Goal: Information Seeking & Learning: Find specific page/section

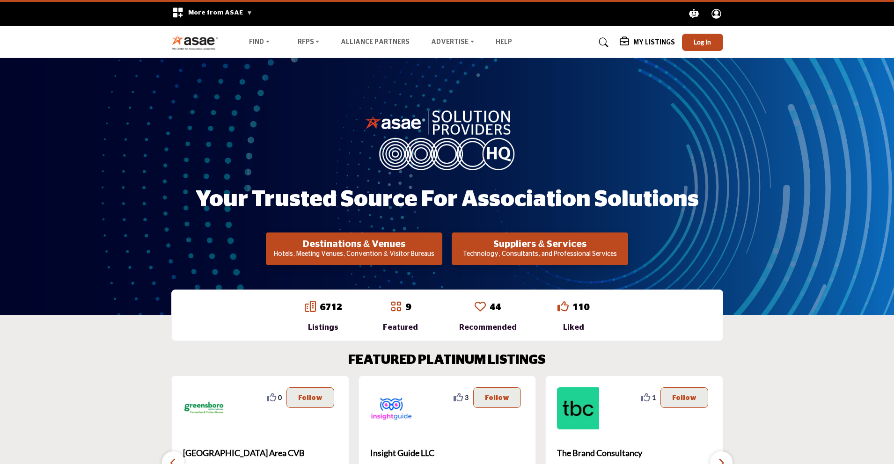
click at [442, 249] on button "Suppliers & Services Technology, Consultants, and Professional Services" at bounding box center [354, 249] width 176 height 33
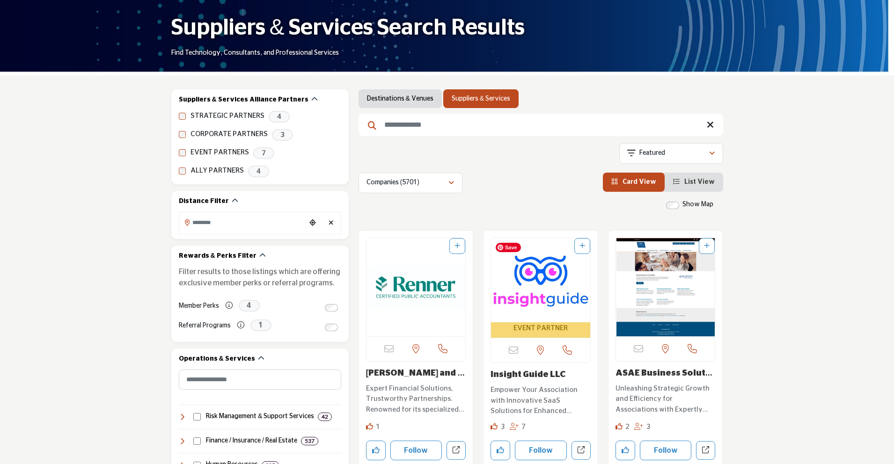
scroll to position [126, 0]
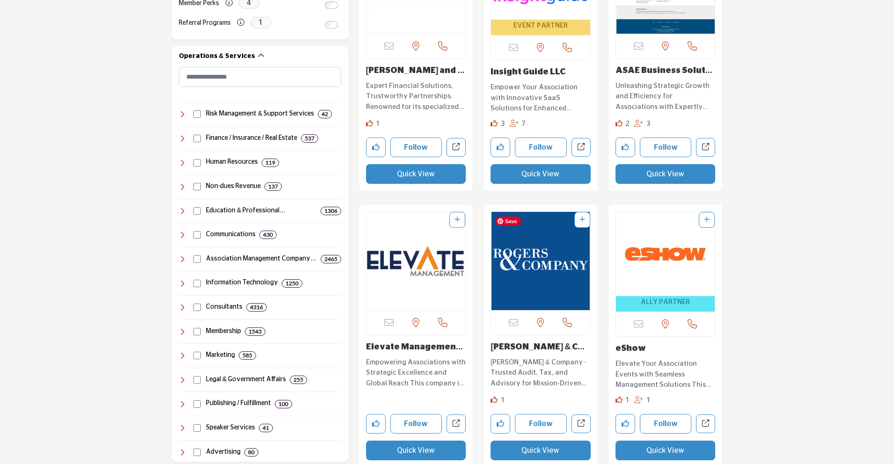
scroll to position [402, 0]
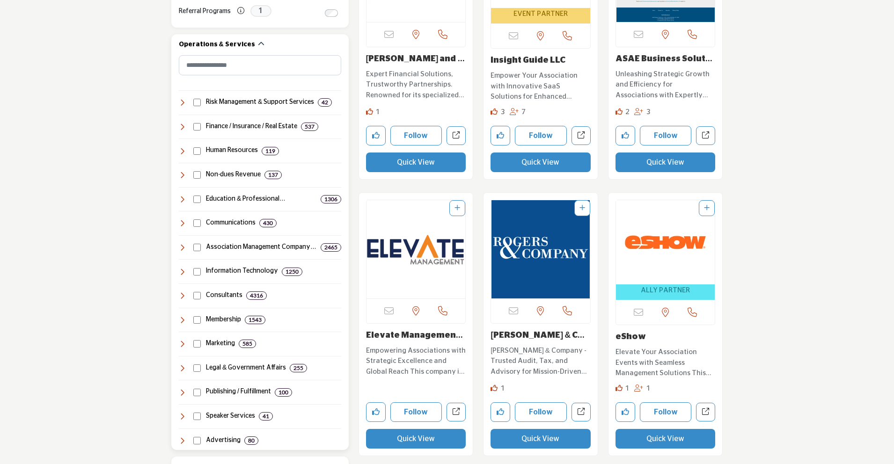
click at [242, 390] on h4 "Publishing / Fulfillment" at bounding box center [238, 392] width 65 height 9
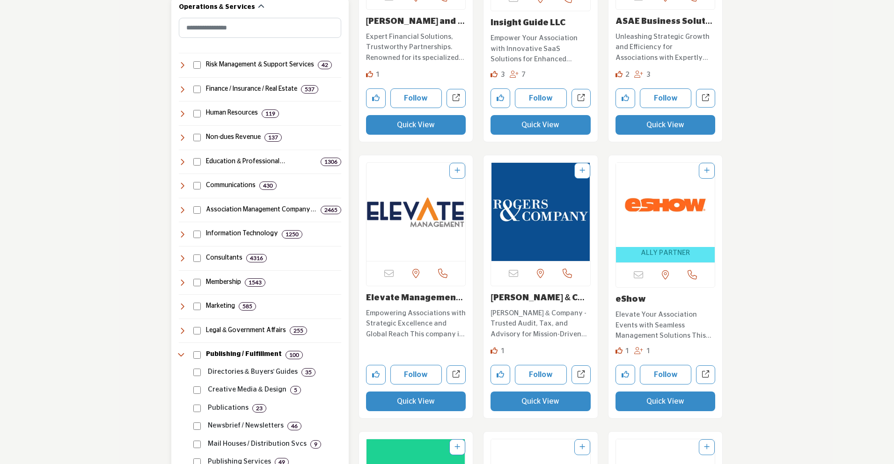
scroll to position [472, 0]
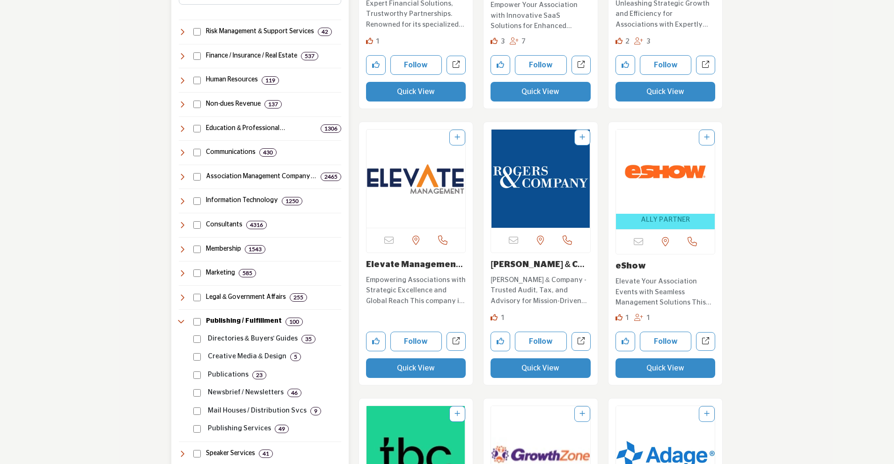
click at [251, 339] on p "Directories & Buyers' Guides" at bounding box center [253, 339] width 90 height 11
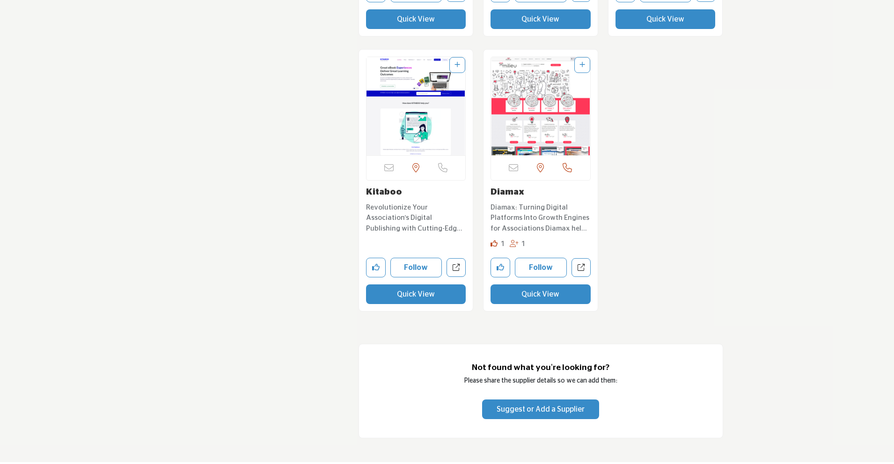
scroll to position [3566, 0]
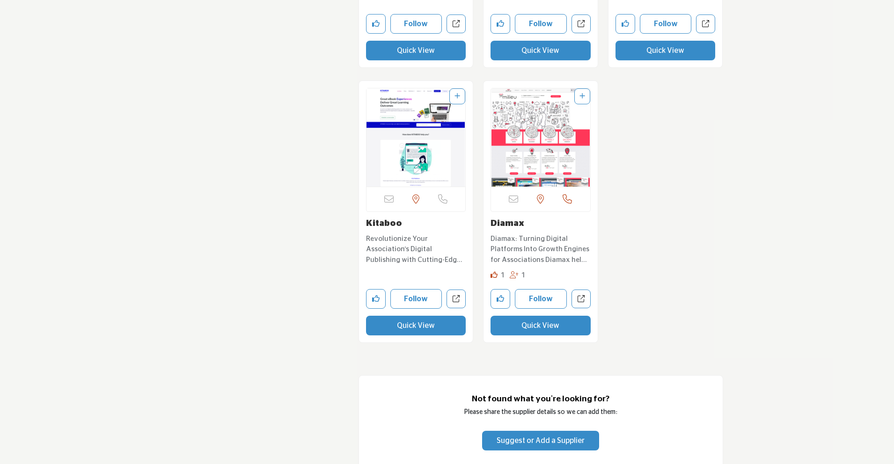
click at [410, 329] on button "Quick View" at bounding box center [416, 326] width 100 height 20
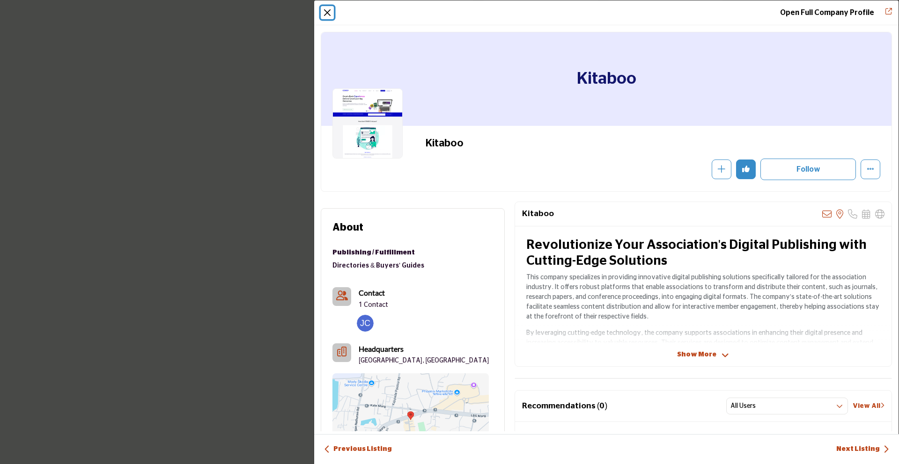
click at [328, 14] on button "Close" at bounding box center [327, 12] width 13 height 13
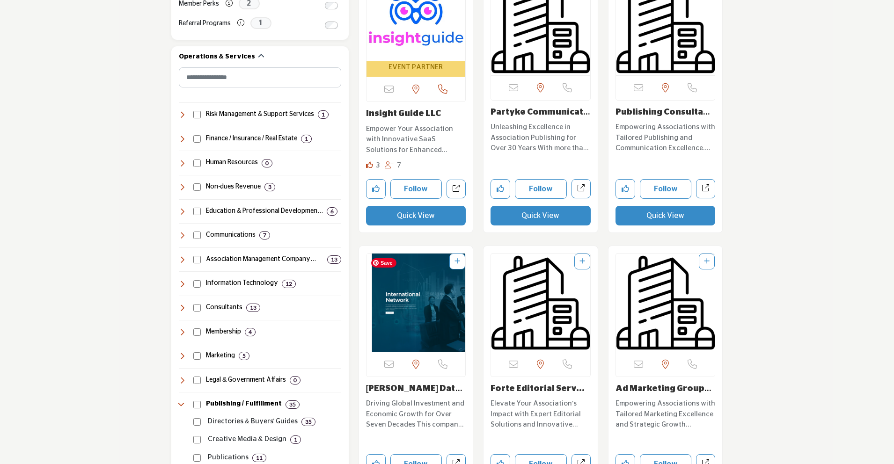
scroll to position [620, 0]
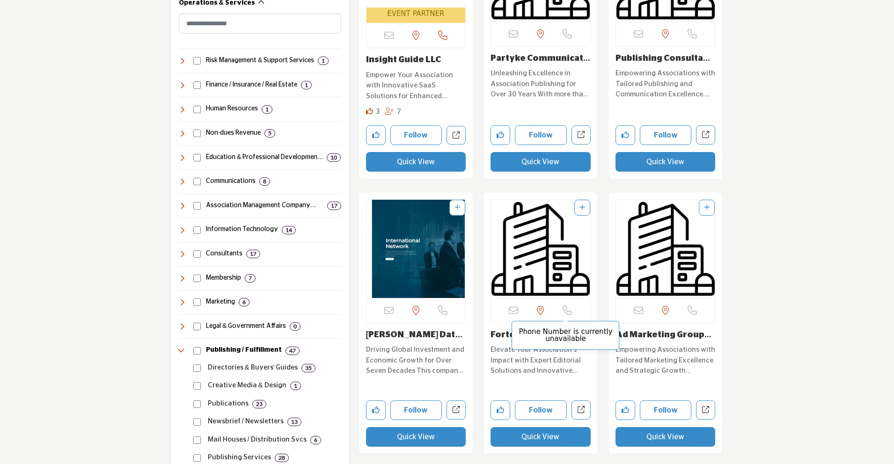
scroll to position [362, 0]
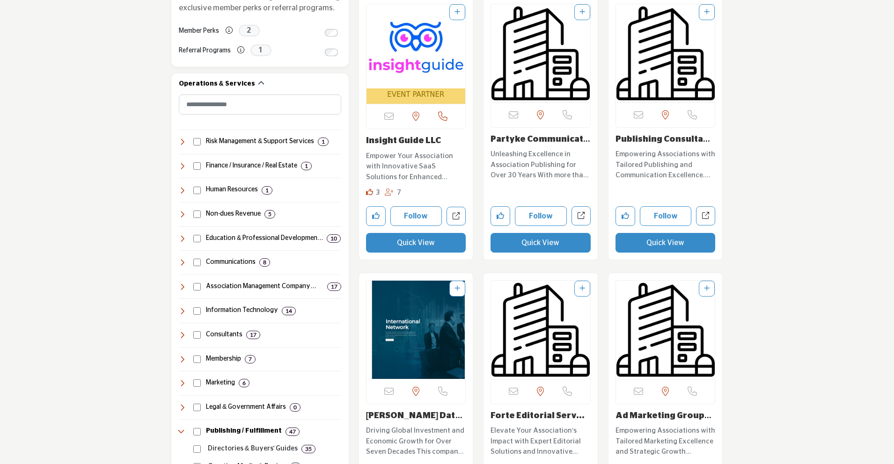
click at [553, 241] on button "Quick View" at bounding box center [541, 243] width 100 height 20
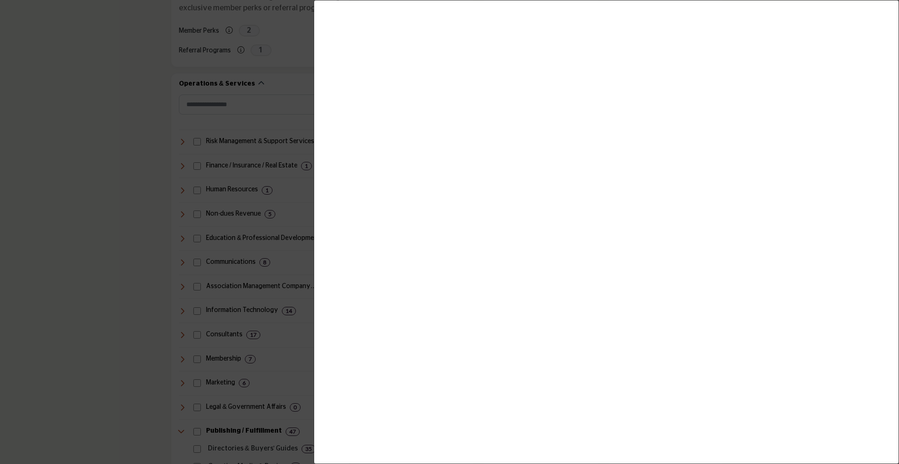
click at [288, 271] on div at bounding box center [449, 232] width 899 height 464
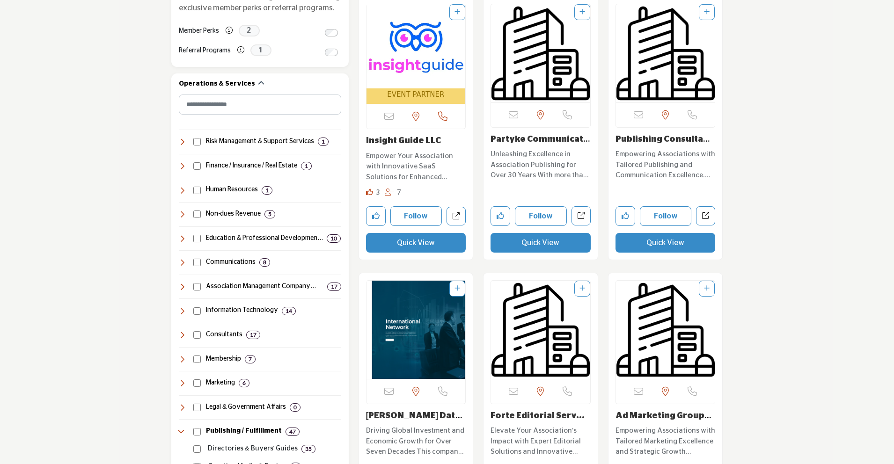
click at [552, 246] on button "Quick View" at bounding box center [541, 243] width 100 height 20
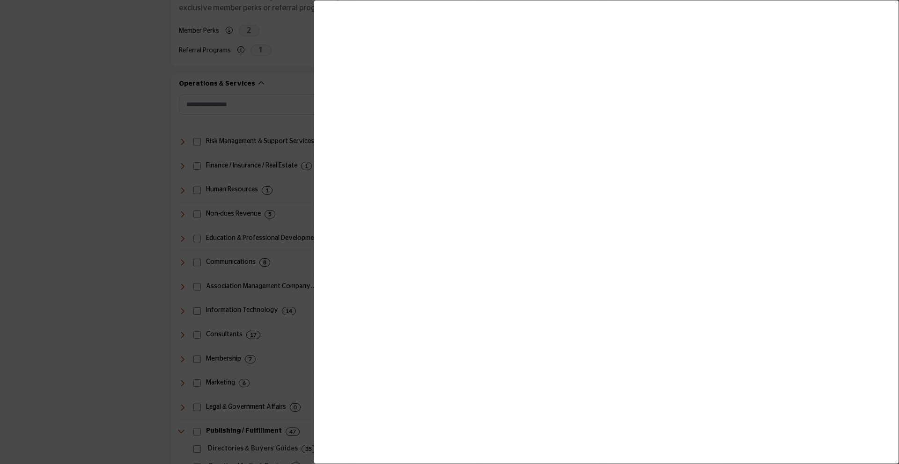
click at [292, 53] on div at bounding box center [449, 232] width 899 height 464
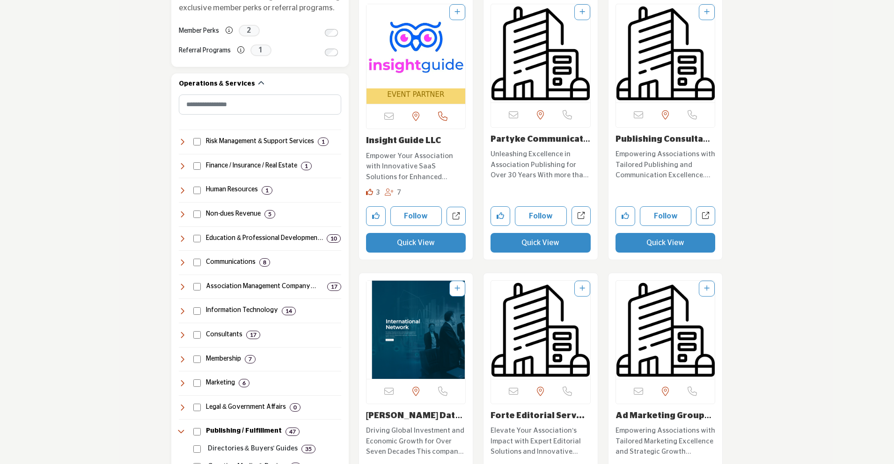
click at [659, 242] on button "Quick View" at bounding box center [666, 243] width 100 height 20
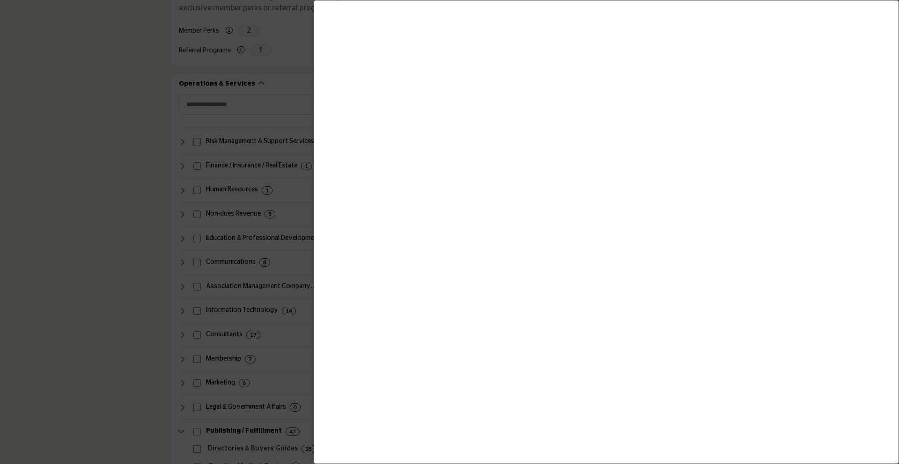
click at [297, 196] on div at bounding box center [449, 232] width 899 height 464
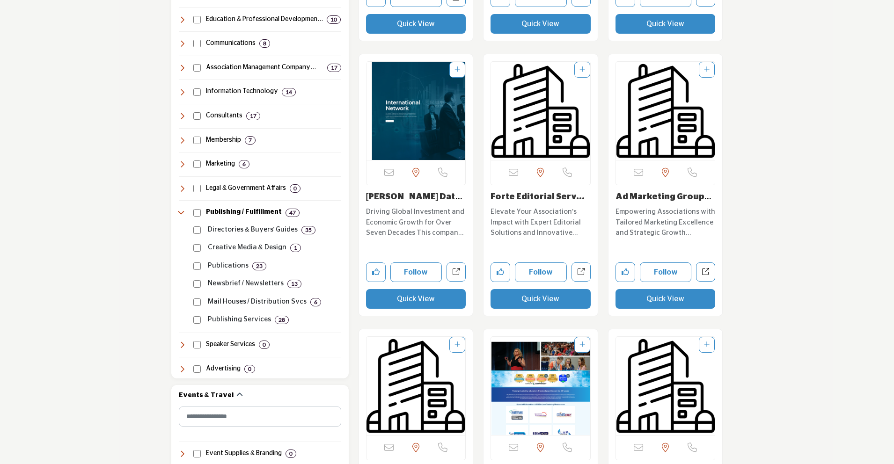
scroll to position [703, 0]
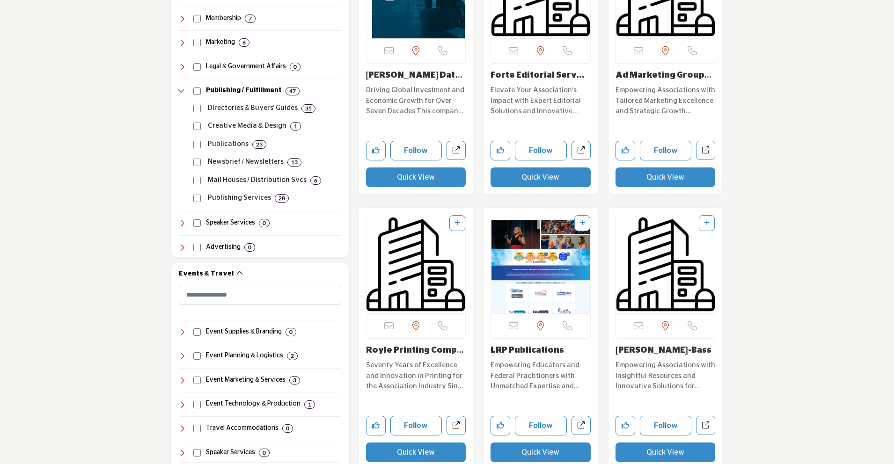
click at [634, 181] on button "Quick View" at bounding box center [666, 178] width 100 height 20
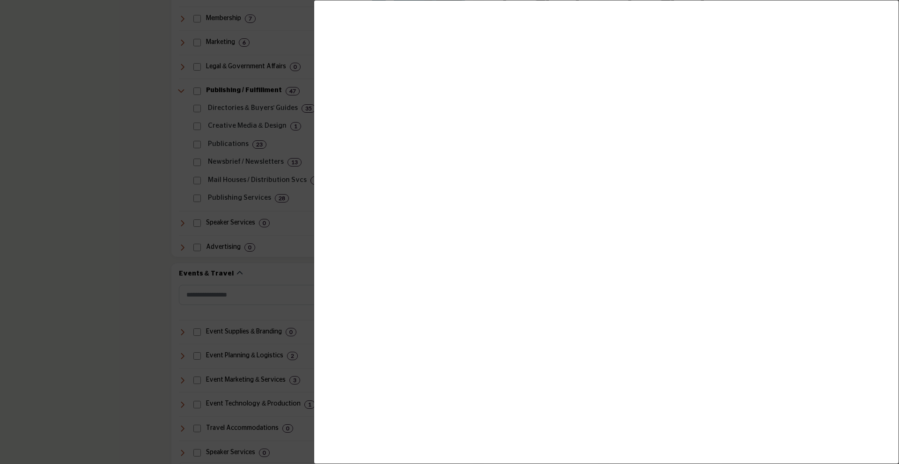
click at [306, 225] on div at bounding box center [449, 232] width 899 height 464
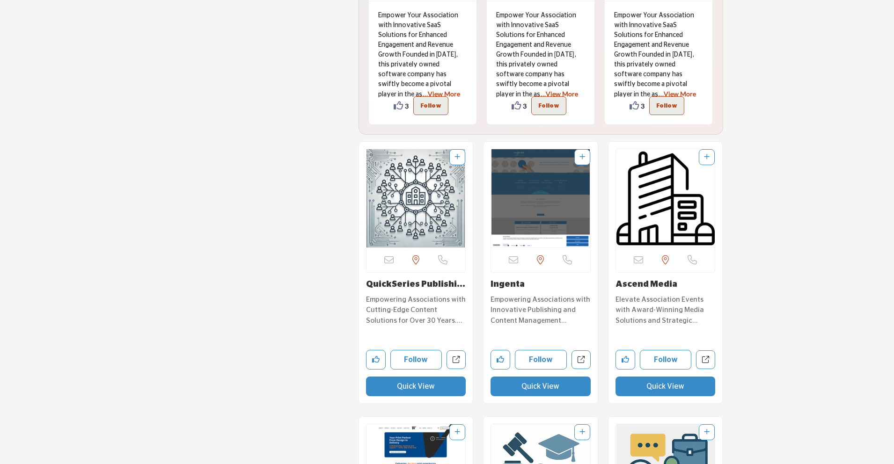
scroll to position [2442, 0]
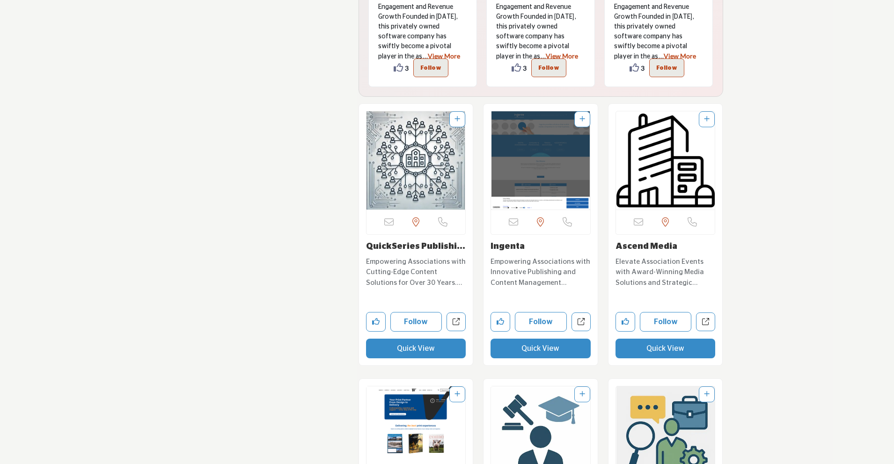
click at [410, 350] on button "Quick View" at bounding box center [416, 349] width 100 height 20
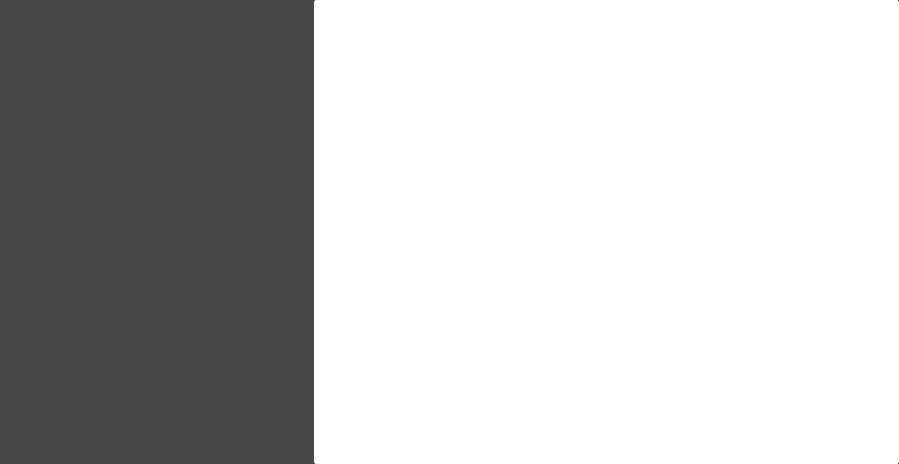
click at [260, 337] on div at bounding box center [449, 232] width 899 height 464
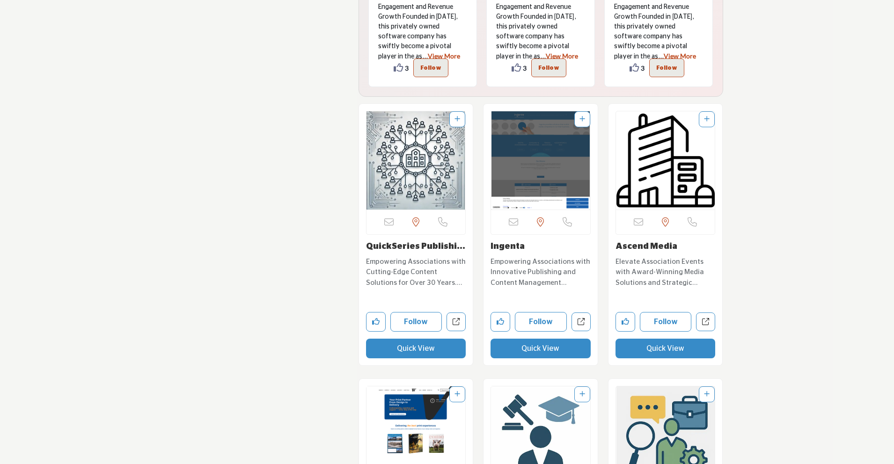
click at [413, 246] on link "QuickSeries Publishi..." at bounding box center [415, 246] width 99 height 8
